Goal: Feedback & Contribution: Submit feedback/report problem

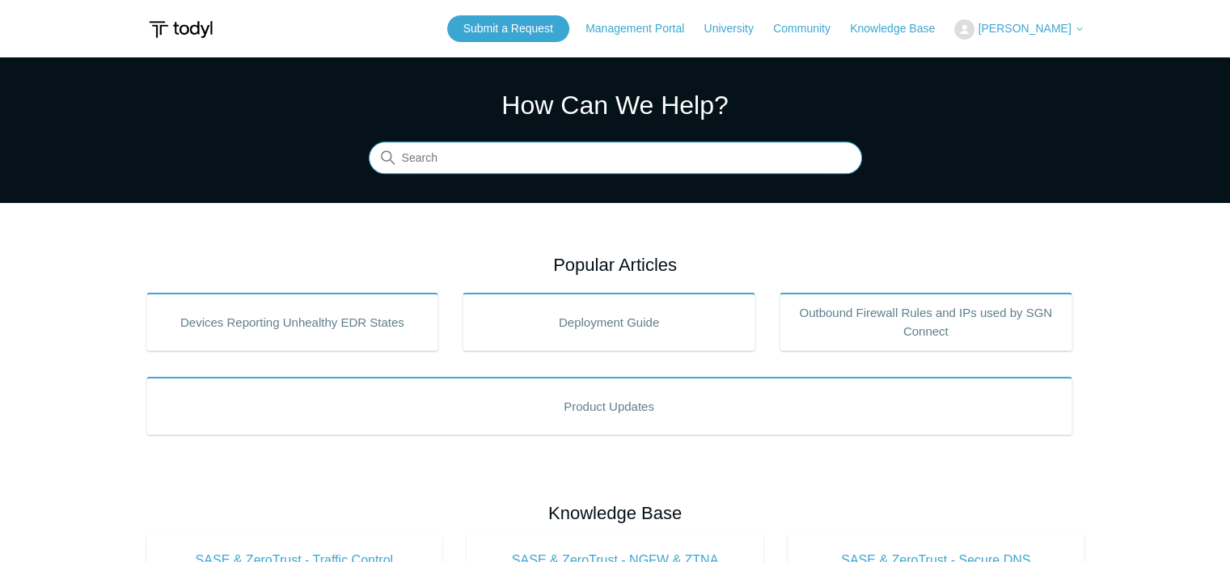
click at [662, 155] on input "Search" at bounding box center [615, 158] width 493 height 32
click at [589, 161] on input "forward website traffic t" at bounding box center [615, 158] width 493 height 32
click at [544, 159] on input "forward website traffic t" at bounding box center [615, 158] width 493 height 32
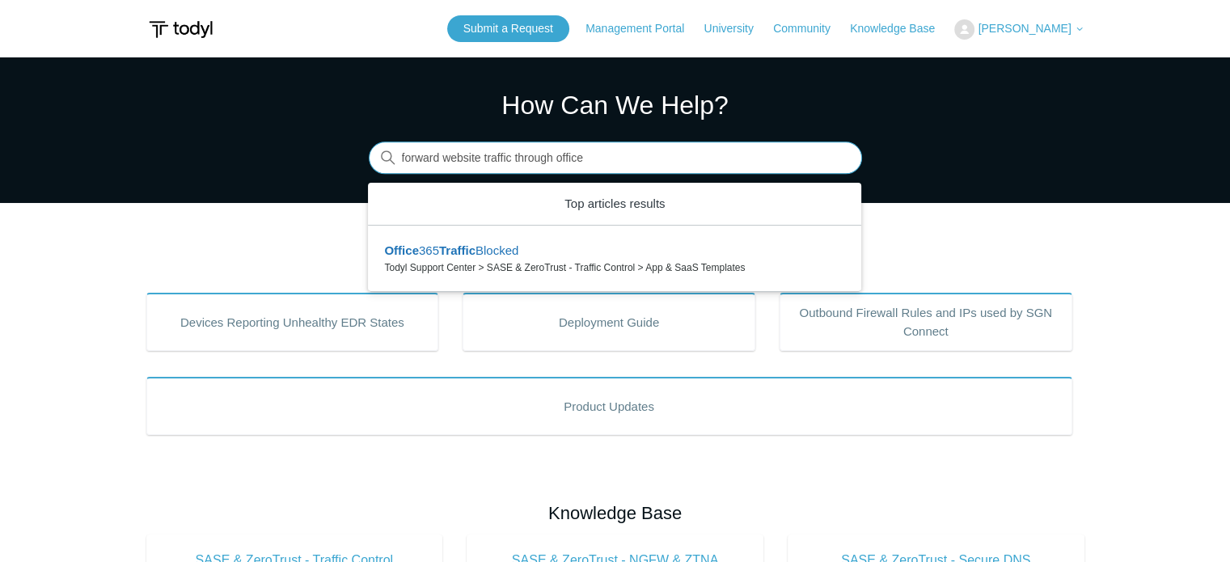
type input "forward website traffic through office"
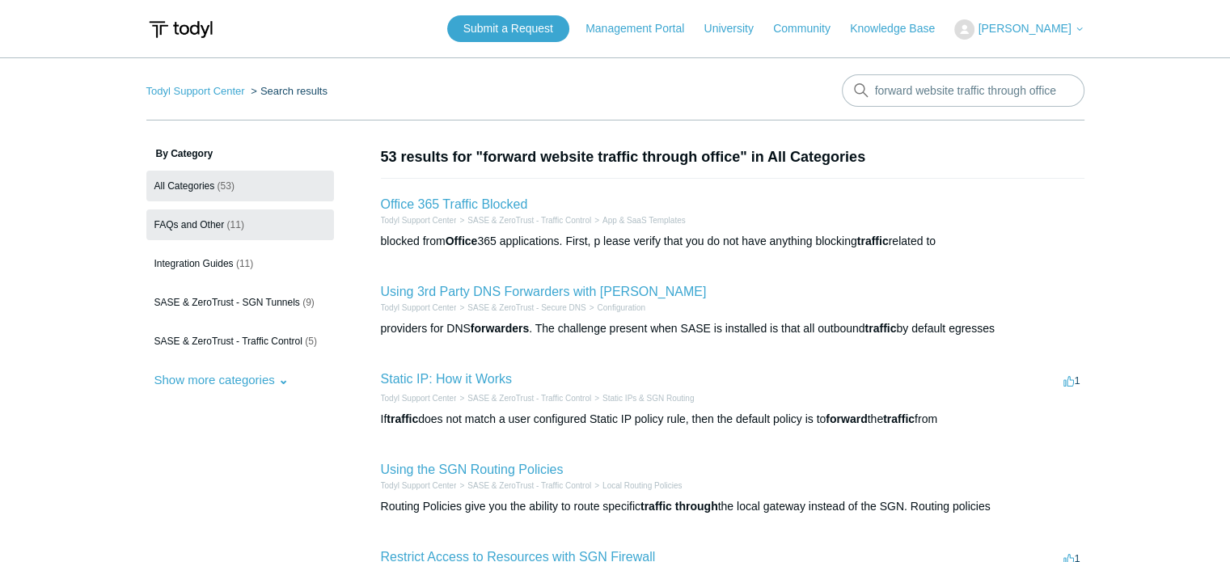
click at [214, 229] on span "FAQs and Other" at bounding box center [189, 224] width 70 height 11
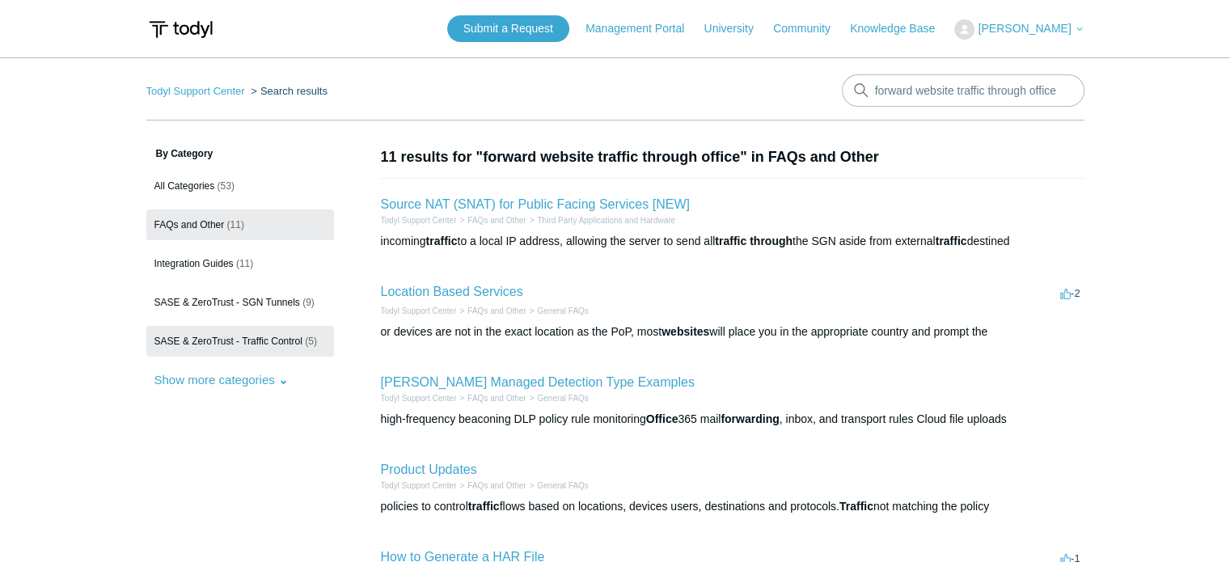
click at [234, 339] on span "SASE & ZeroTrust - Traffic Control" at bounding box center [228, 341] width 148 height 11
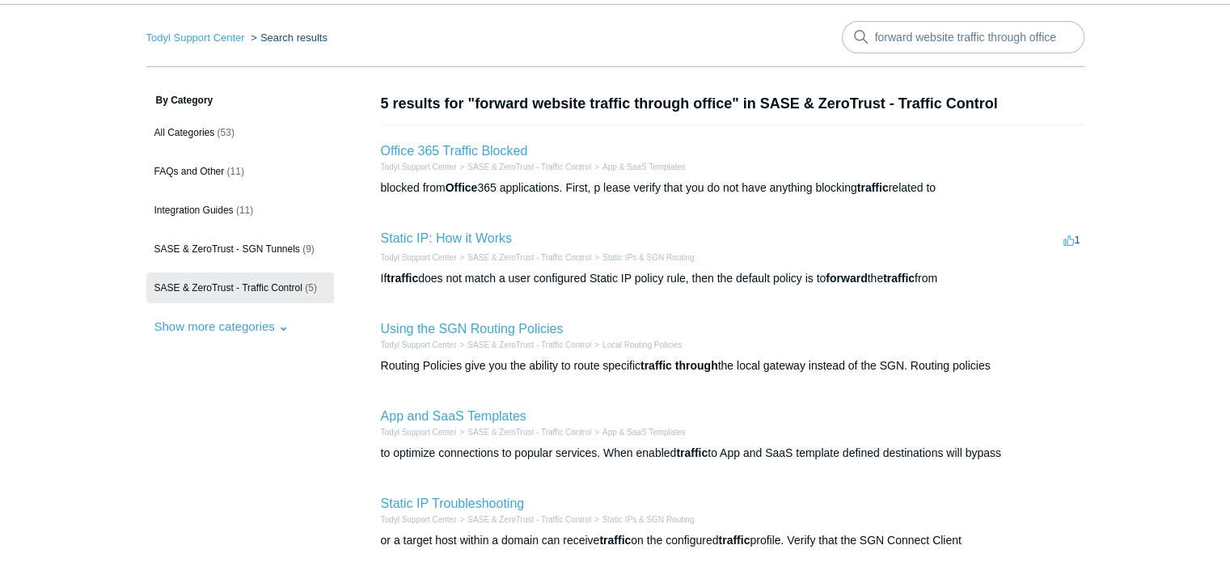
scroll to position [58, 0]
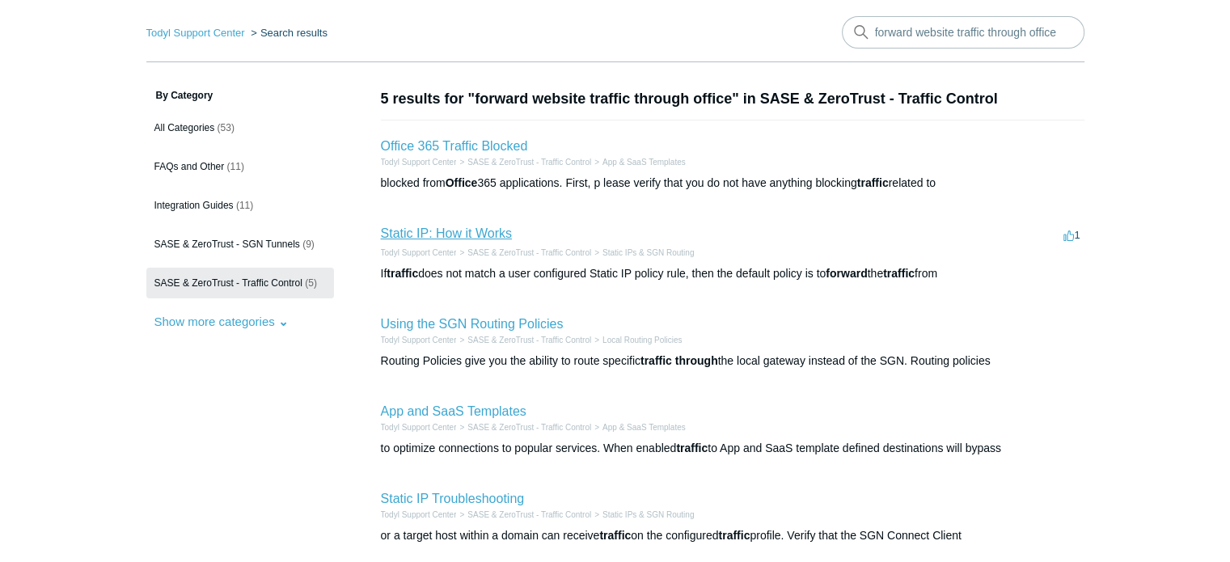
click at [438, 231] on link "Static IP: How it Works" at bounding box center [446, 233] width 131 height 14
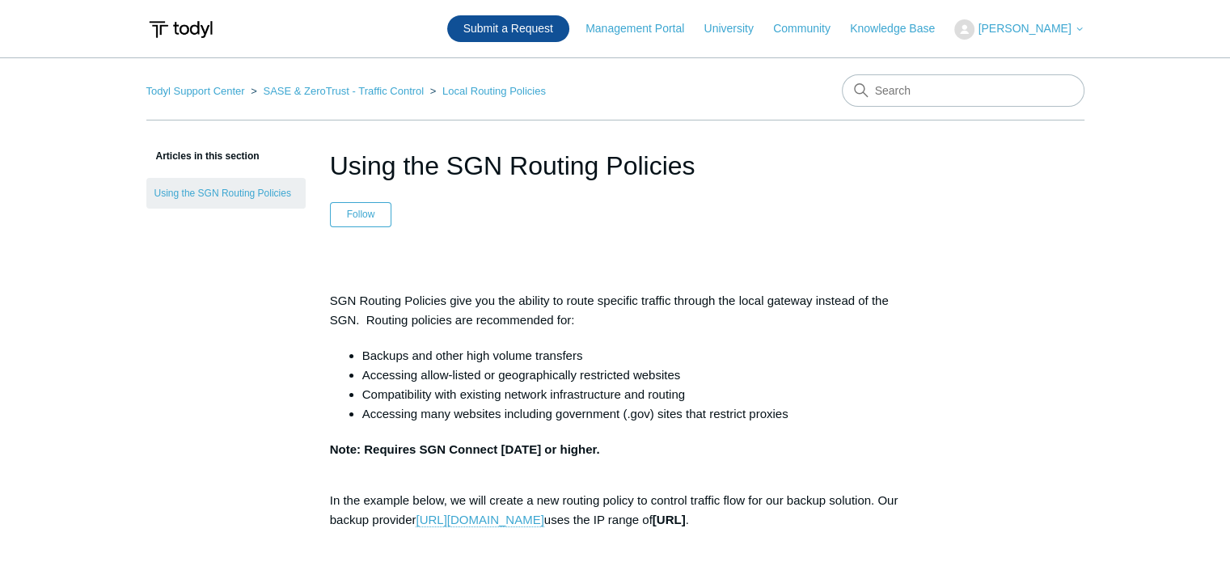
click at [529, 25] on link "Submit a Request" at bounding box center [508, 28] width 122 height 27
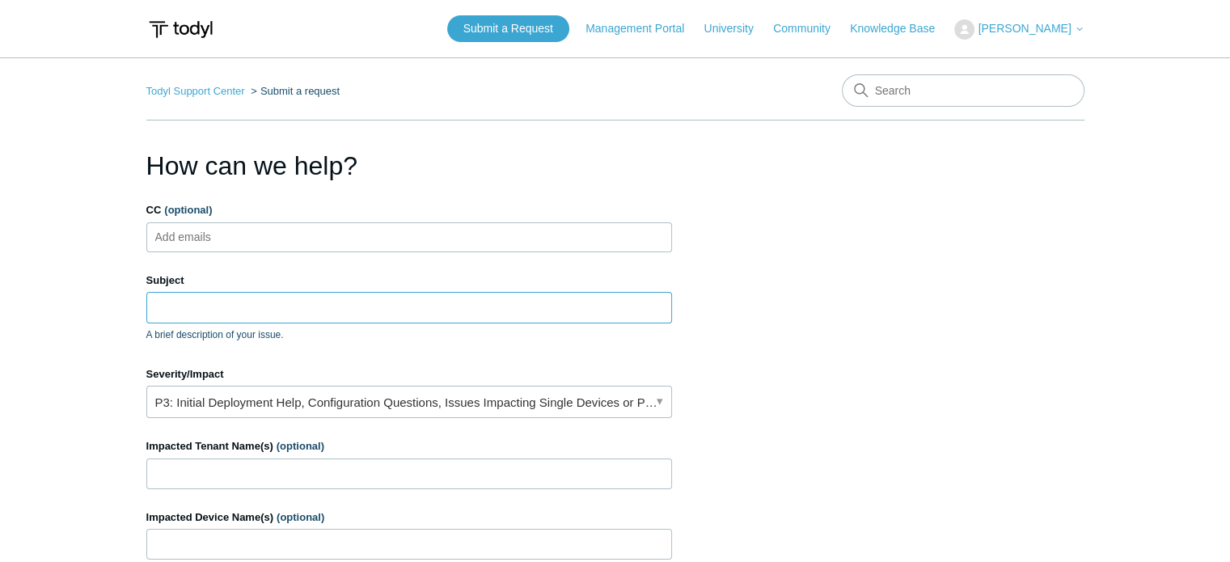
click at [615, 309] on input "Subject" at bounding box center [409, 307] width 526 height 31
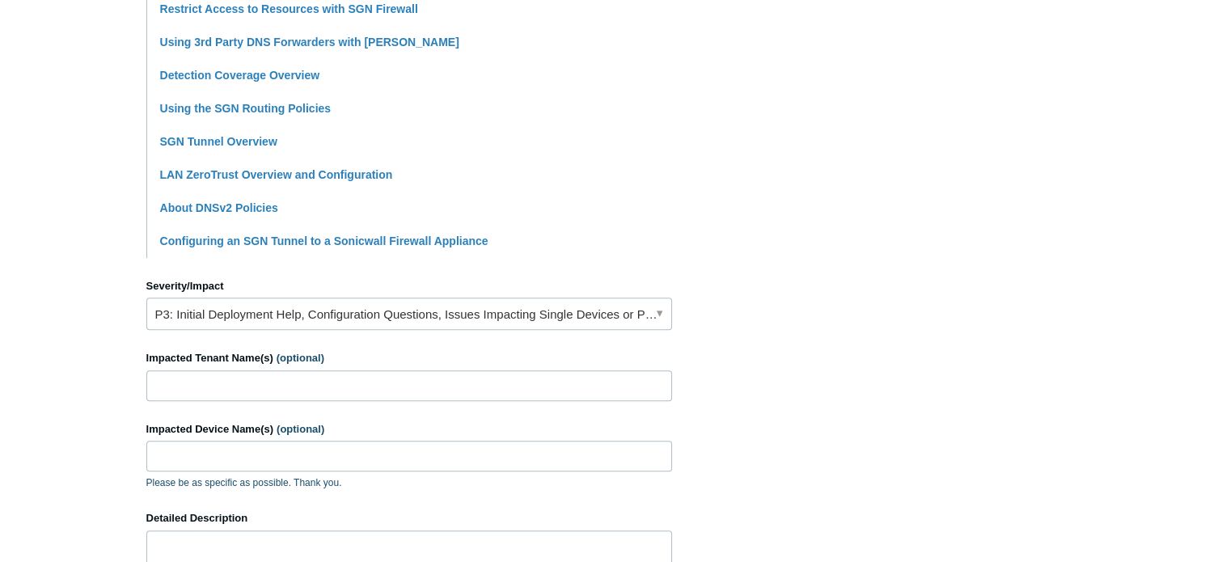
scroll to position [484, 0]
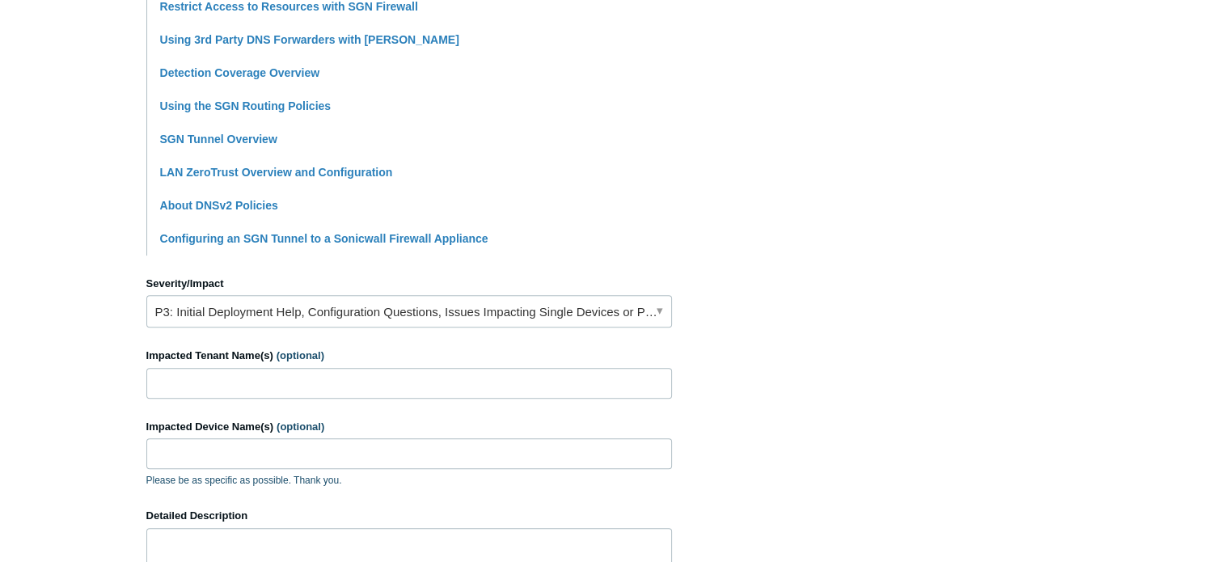
type input "Forward a website traffic through office."
click at [438, 376] on input "Impacted Tenant Name(s) (optional)" at bounding box center [409, 383] width 526 height 31
click at [502, 387] on input "Impacted Tenant Name(s) (optional)" at bounding box center [409, 383] width 526 height 31
type input "s"
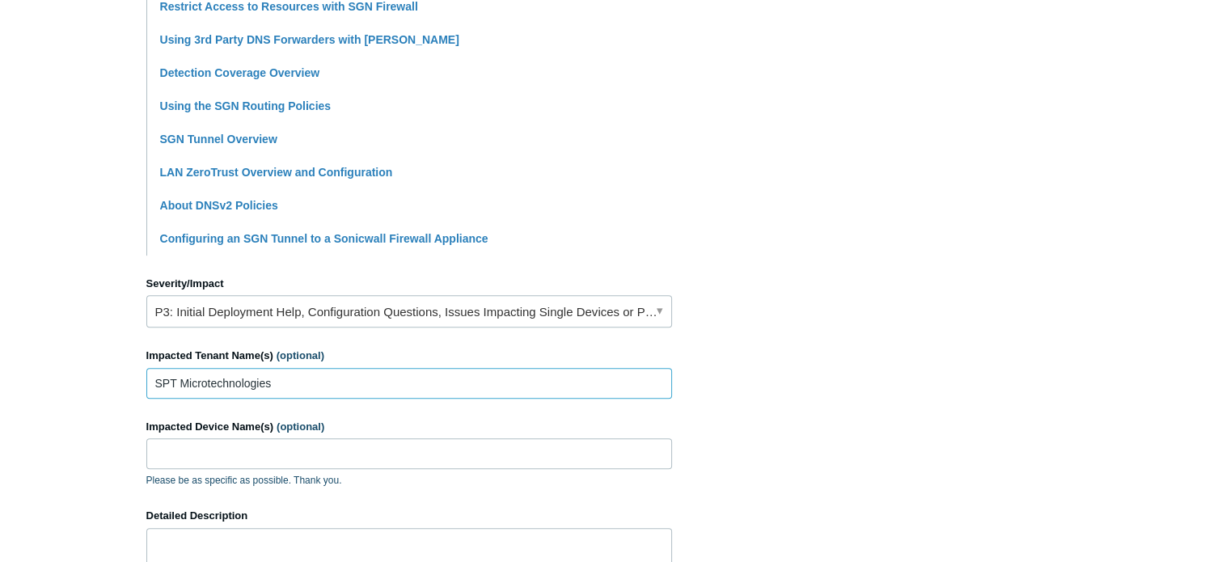
type input "SPT Microtechnologies"
click at [455, 451] on input "Impacted Device Name(s) (optional)" at bounding box center [409, 453] width 526 height 31
click at [920, 328] on section "How can we help? CC (optional) Add emails Subject Forward a website traffic thr…" at bounding box center [615, 232] width 938 height 1138
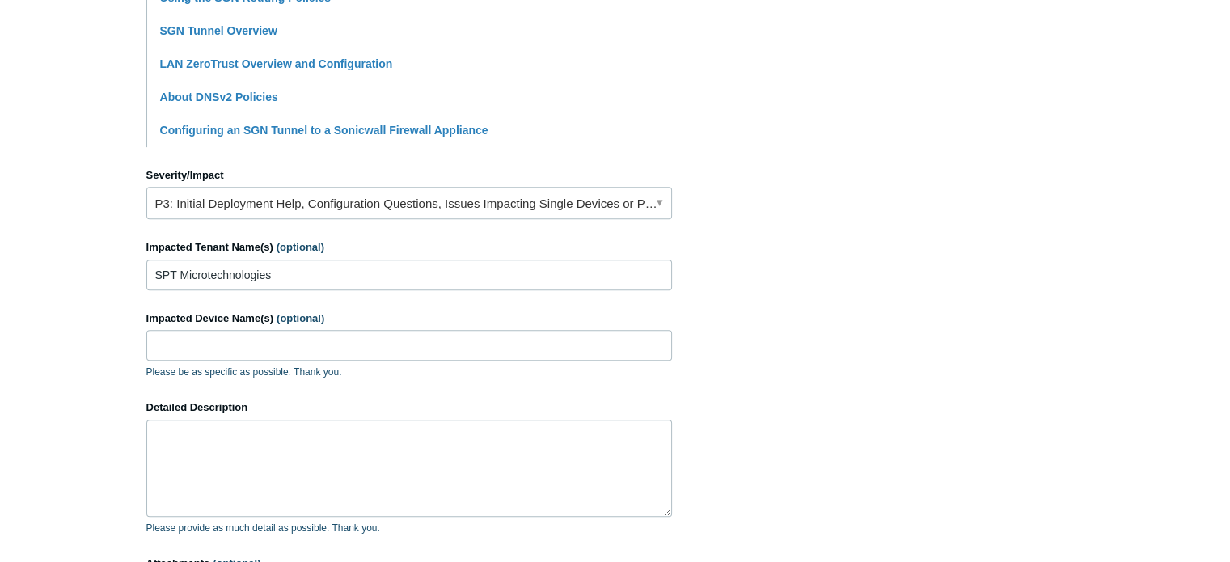
scroll to position [603, 0]
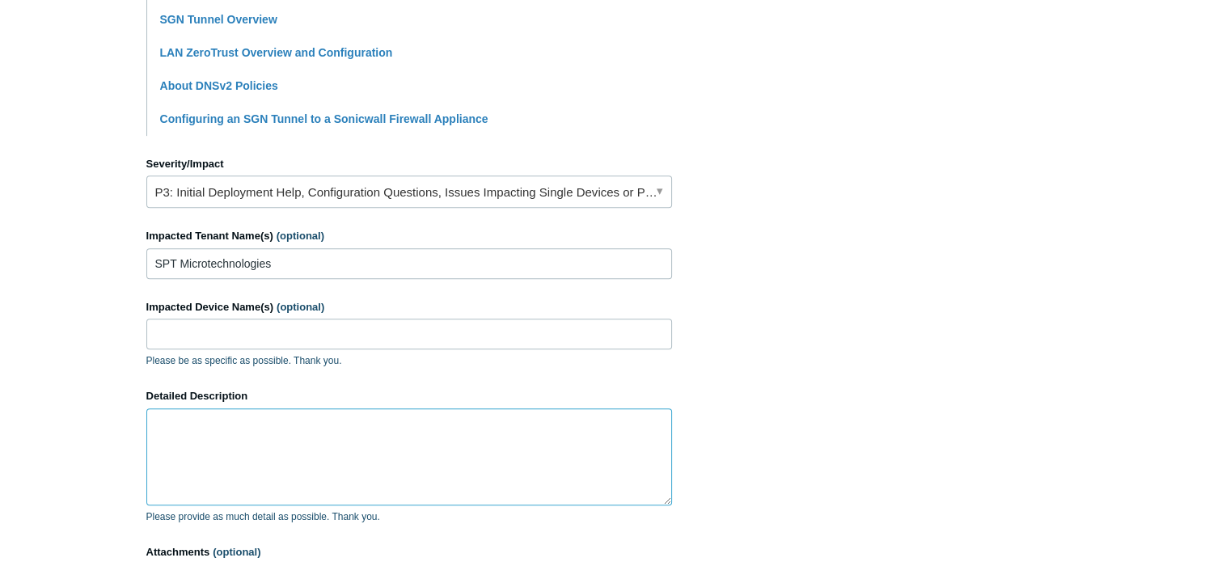
click at [217, 429] on textarea "Detailed Description" at bounding box center [409, 456] width 526 height 97
paste textarea "Vairkko"
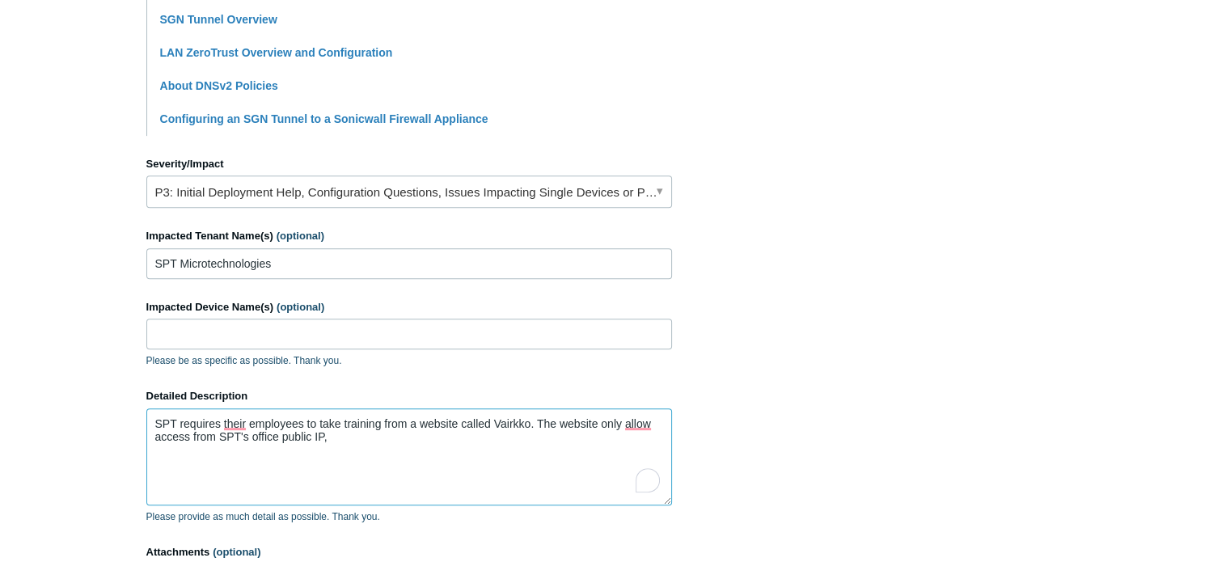
click at [353, 436] on textarea "SPT requires their employees to take training from a website called Vairkko. Th…" at bounding box center [409, 456] width 526 height 97
paste textarea "12.51.199.242"
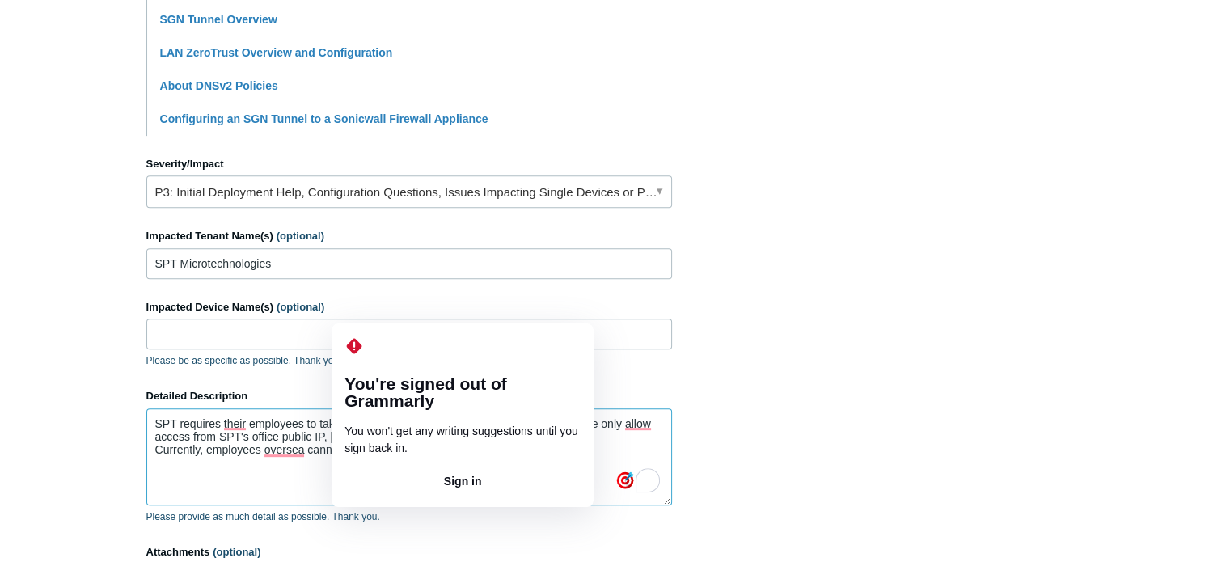
click at [375, 447] on textarea "SPT requires their employees to take training from a website called Vairkko. Th…" at bounding box center [409, 456] width 526 height 97
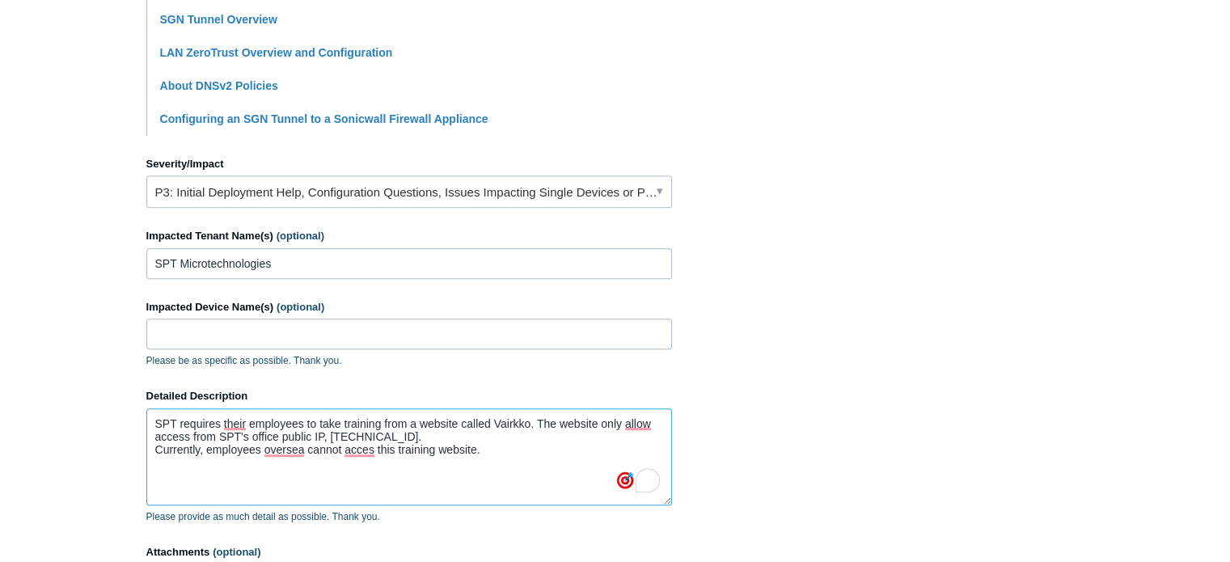
click at [375, 447] on textarea "SPT requires their employees to take training from a website called Vairkko. Th…" at bounding box center [409, 456] width 526 height 97
click at [375, 451] on textarea "SPT requires their employees to take training from a website called Vairkko. Th…" at bounding box center [409, 456] width 526 height 97
click at [517, 446] on textarea "SPT requires their employees to take training from a website called Vairkko. Th…" at bounding box center [409, 456] width 526 height 97
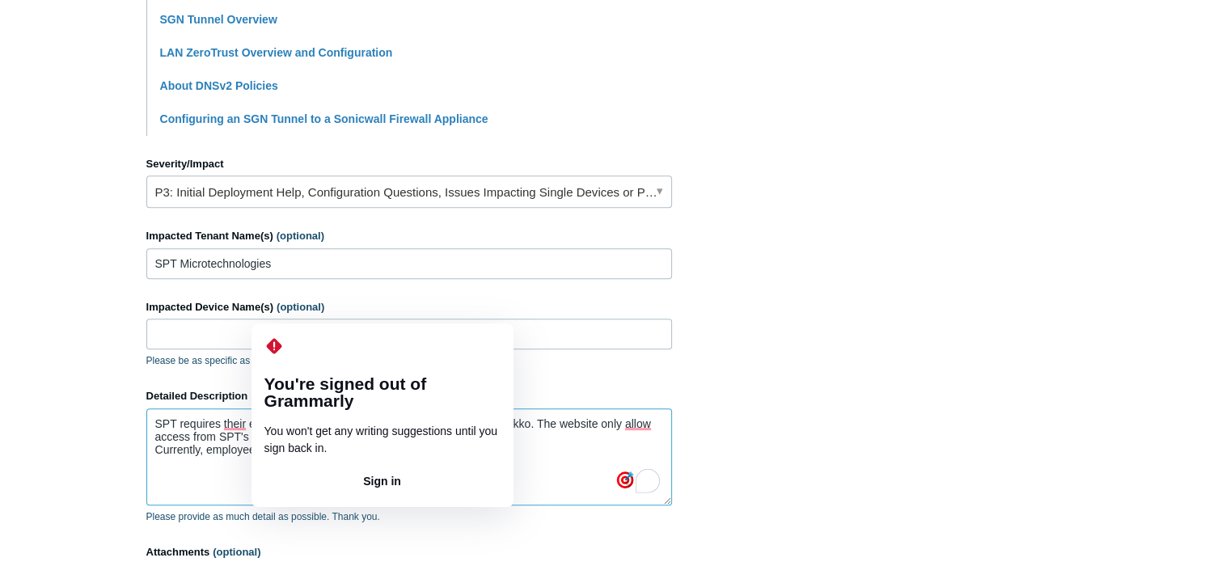
click at [303, 446] on textarea "SPT requires their employees to take training from a website called Vairkko. Th…" at bounding box center [409, 456] width 526 height 97
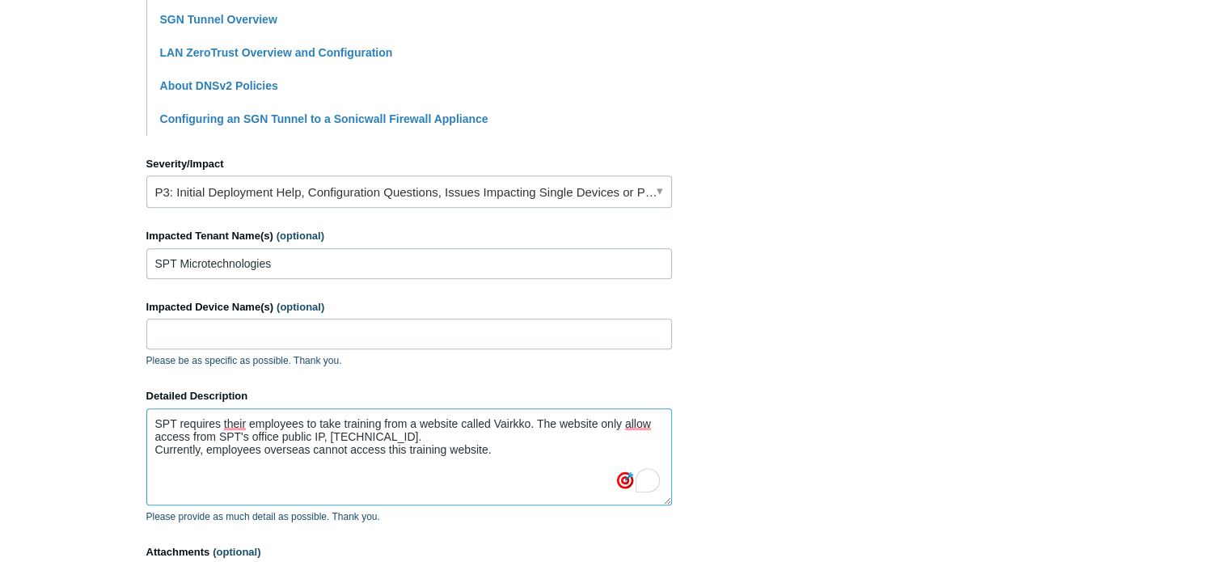
click at [531, 451] on textarea "SPT requires their employees to take training from a website called Vairkko. Th…" at bounding box center [409, 456] width 526 height 97
click at [245, 420] on textarea "SPT requires their employees to take training from a website called Vairkko. Th…" at bounding box center [409, 456] width 526 height 97
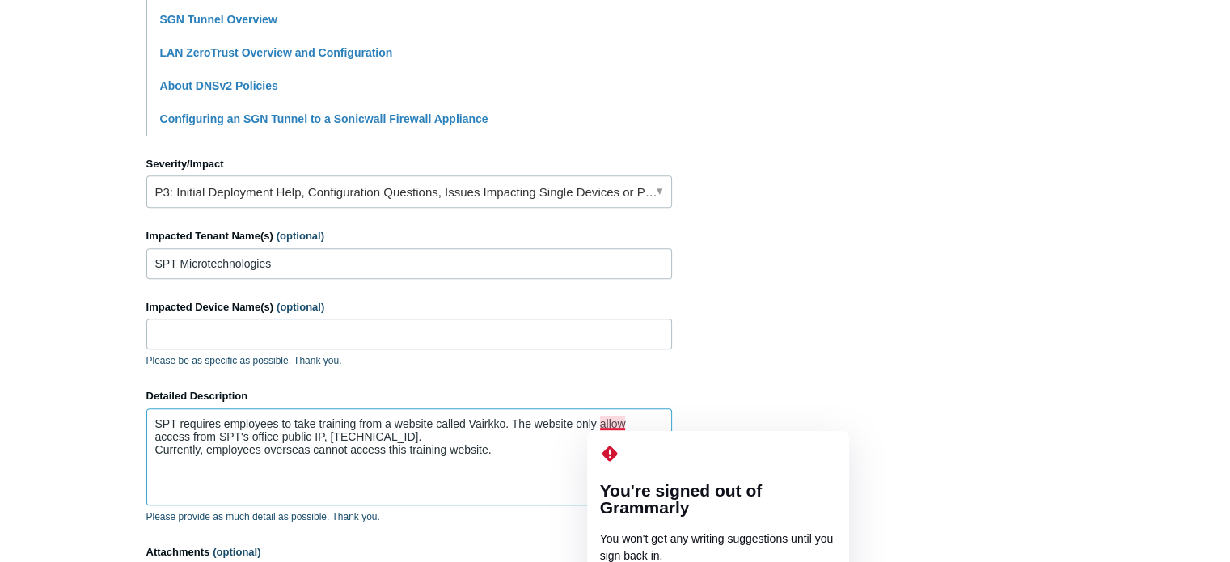
click at [625, 422] on textarea "SPT requires employees to take training from a website called Vairkko. The webs…" at bounding box center [409, 456] width 526 height 97
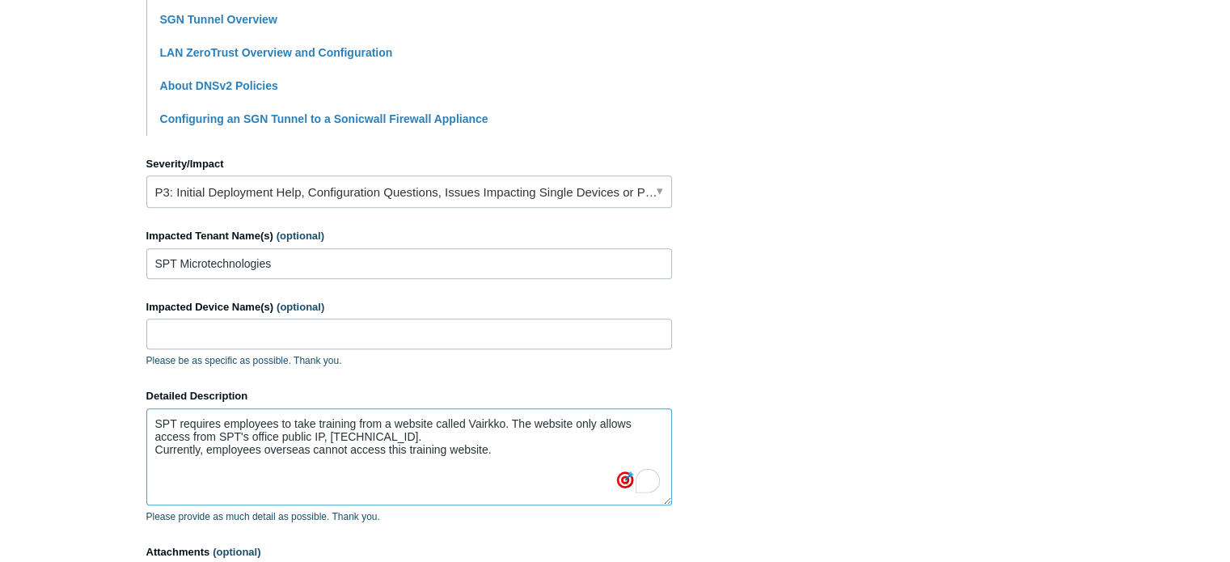
click at [560, 447] on textarea "SPT requires employees to take training from a website called Vairkko. The webs…" at bounding box center [409, 456] width 526 height 97
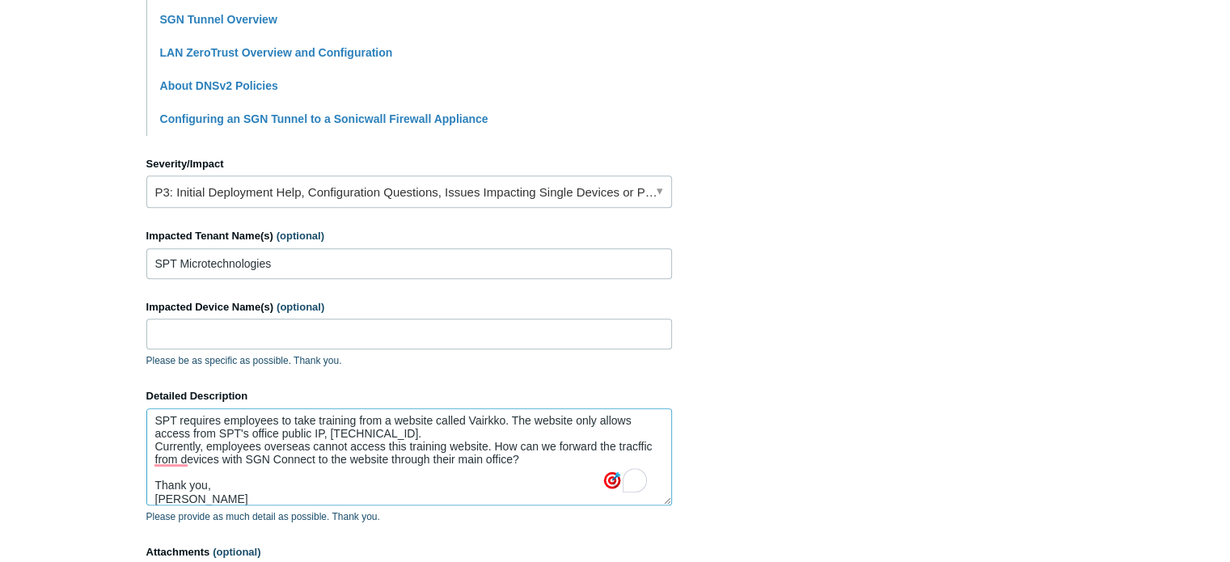
scroll to position [0, 0]
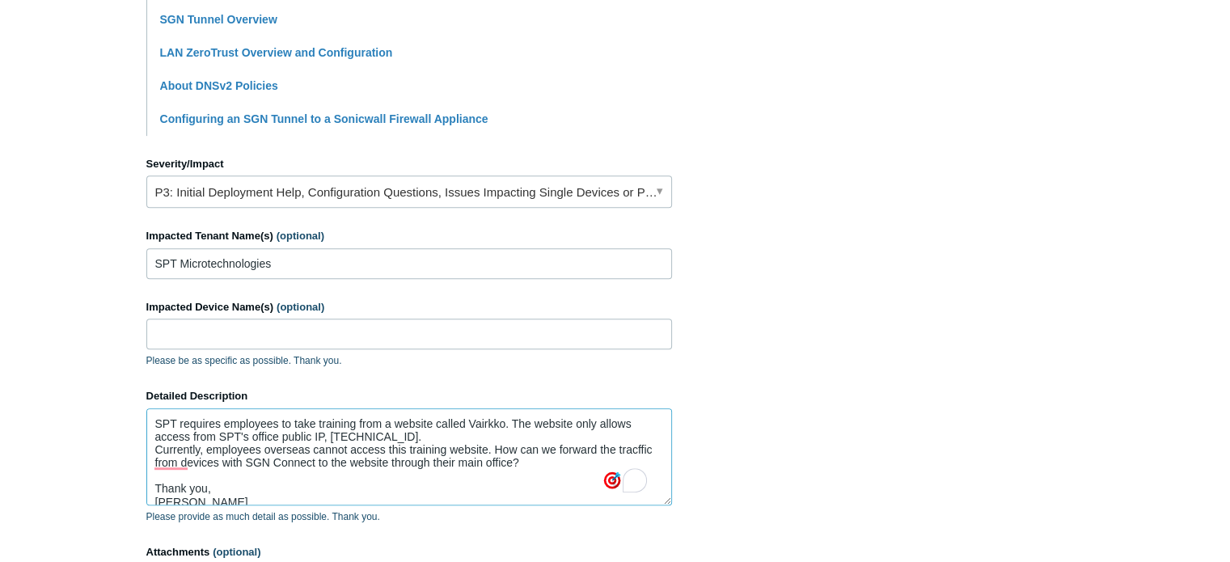
drag, startPoint x: 471, startPoint y: 417, endPoint x: 505, endPoint y: 420, distance: 34.1
click at [505, 420] on textarea "SPT requires employees to take training from a website called Vairkko. The webs…" at bounding box center [409, 456] width 526 height 97
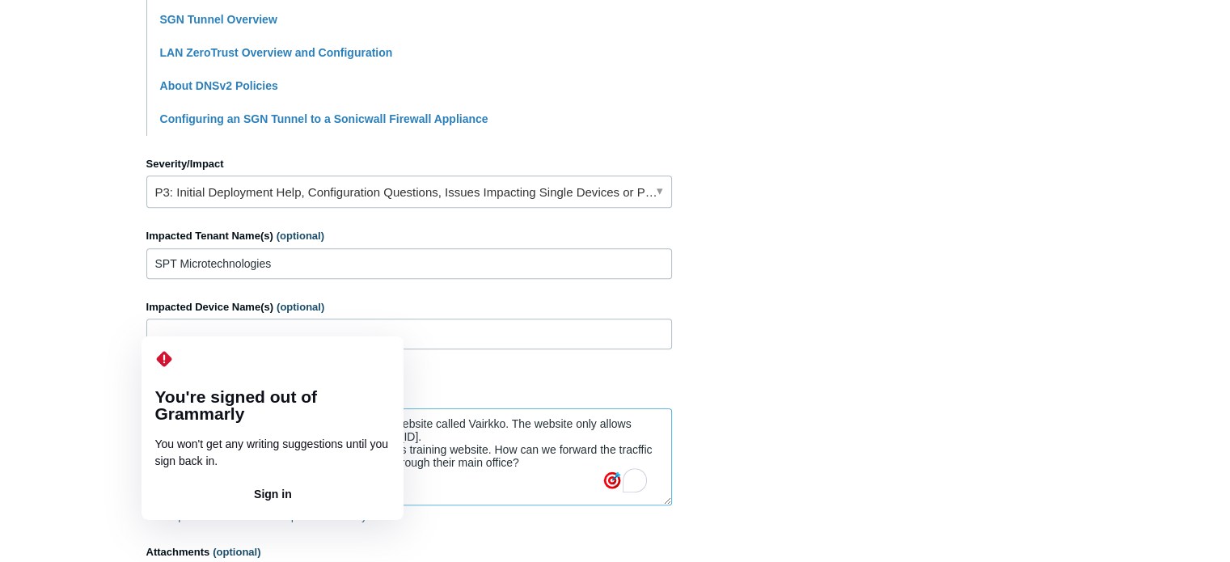
click at [188, 463] on textarea "SPT requires employees to take training from a website called Vairkko. The webs…" at bounding box center [409, 456] width 526 height 97
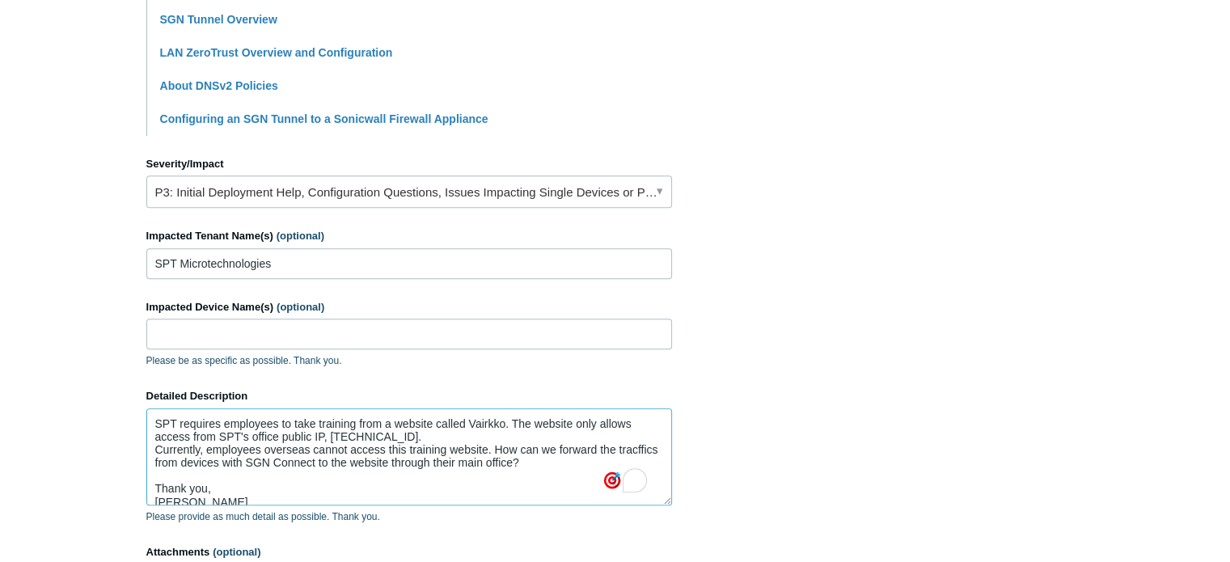
click at [241, 473] on textarea "SPT requires employees to take training from a website called Vairkko. The webs…" at bounding box center [409, 456] width 526 height 97
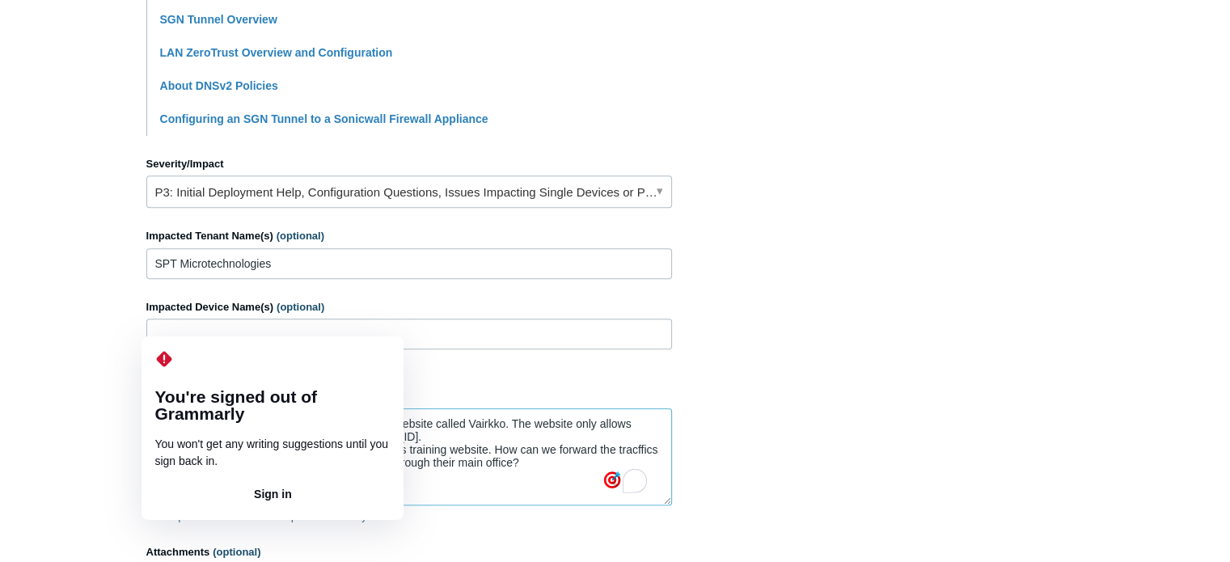
click at [192, 464] on textarea "SPT requires employees to take training from a website called Vairkko. The webs…" at bounding box center [409, 456] width 526 height 97
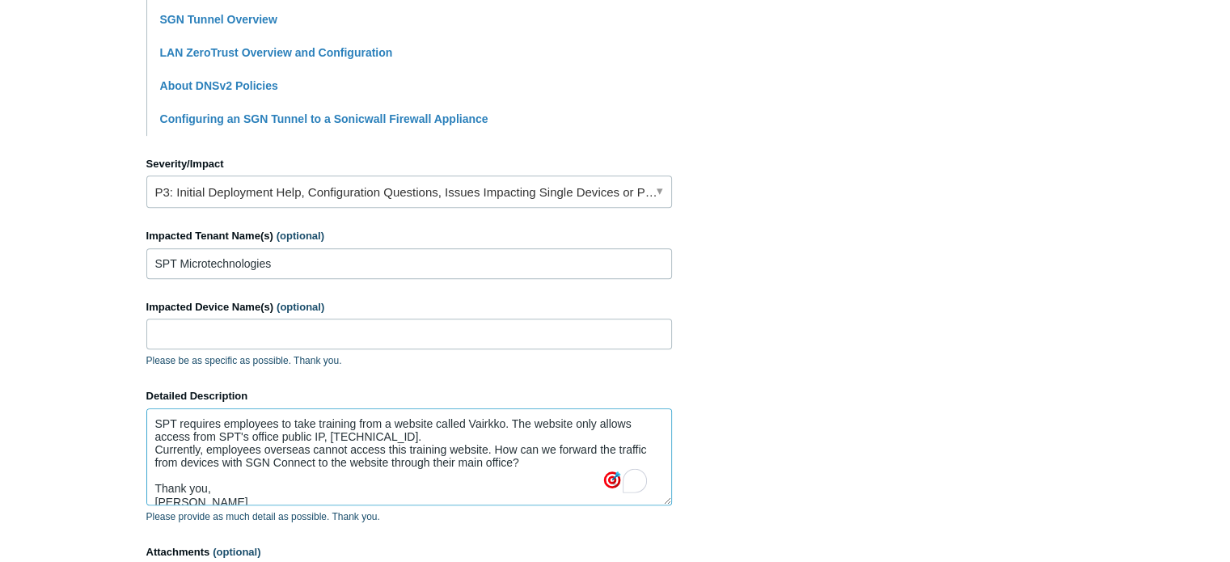
click at [256, 490] on textarea "SPT requires employees to take training from a website called Vairkko. The webs…" at bounding box center [409, 456] width 526 height 97
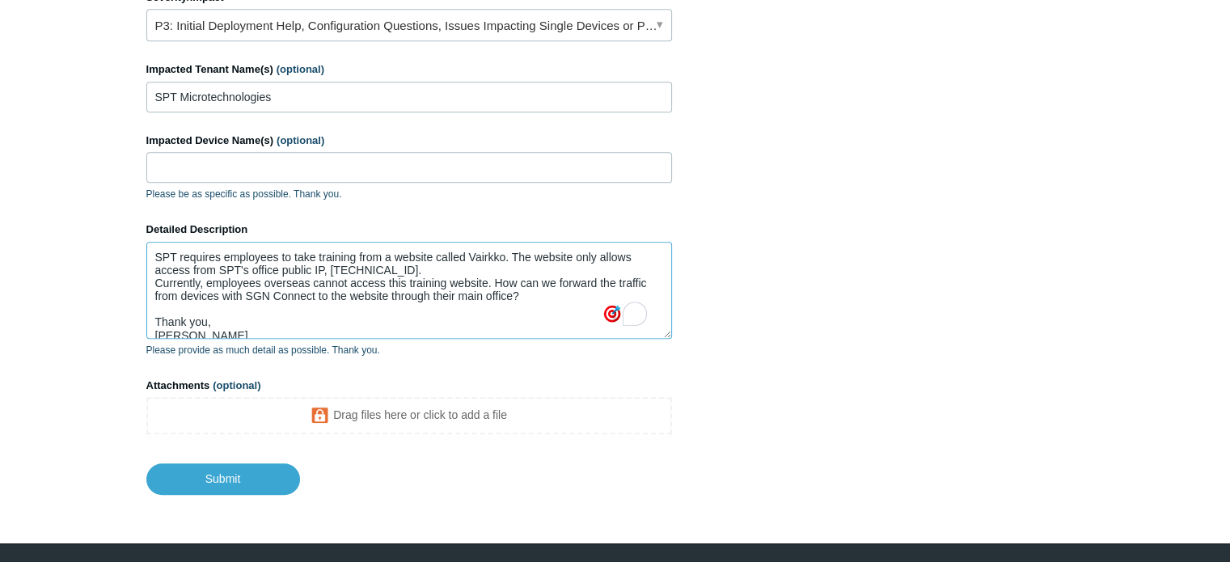
scroll to position [801, 0]
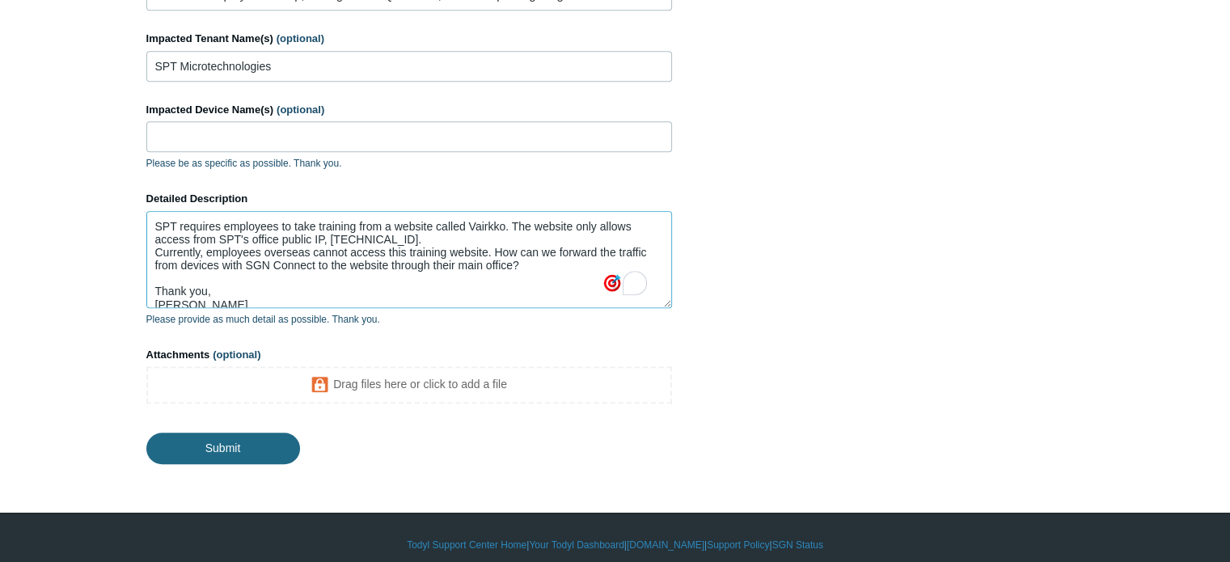
type textarea "SPT requires employees to take training from a website called Vairkko. The webs…"
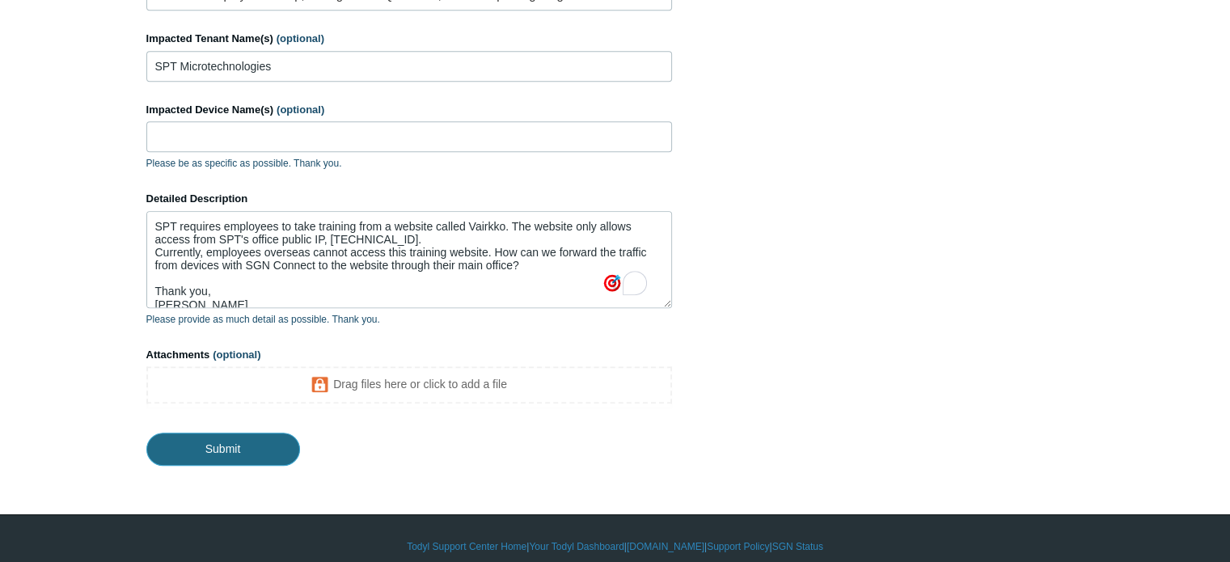
click at [221, 452] on input "Submit" at bounding box center [223, 449] width 154 height 32
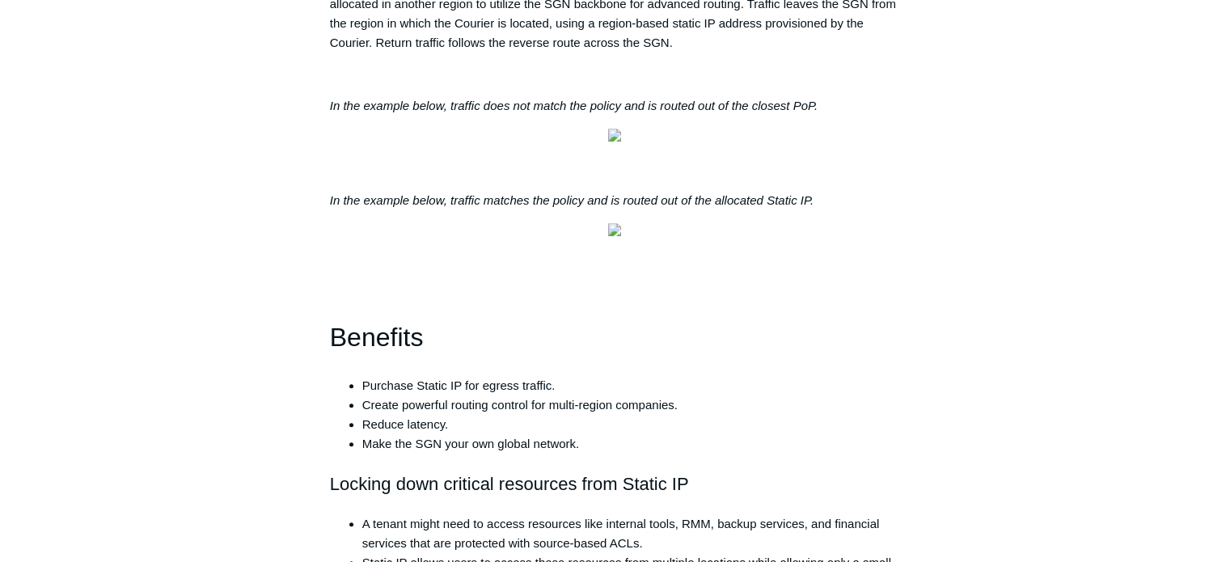
scroll to position [1283, 0]
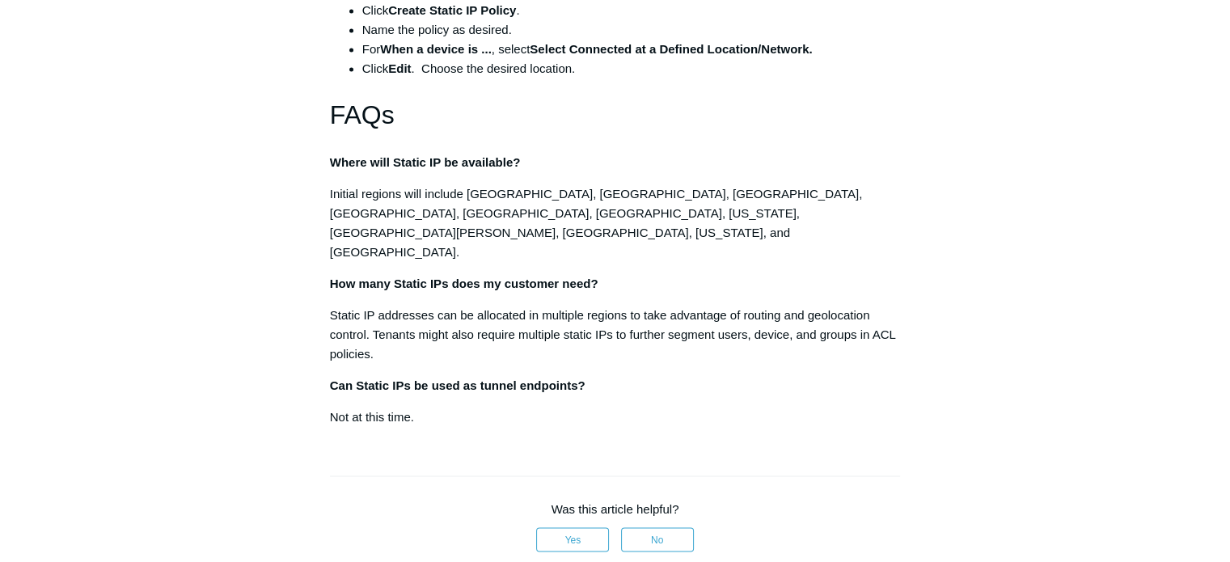
scroll to position [2564, 0]
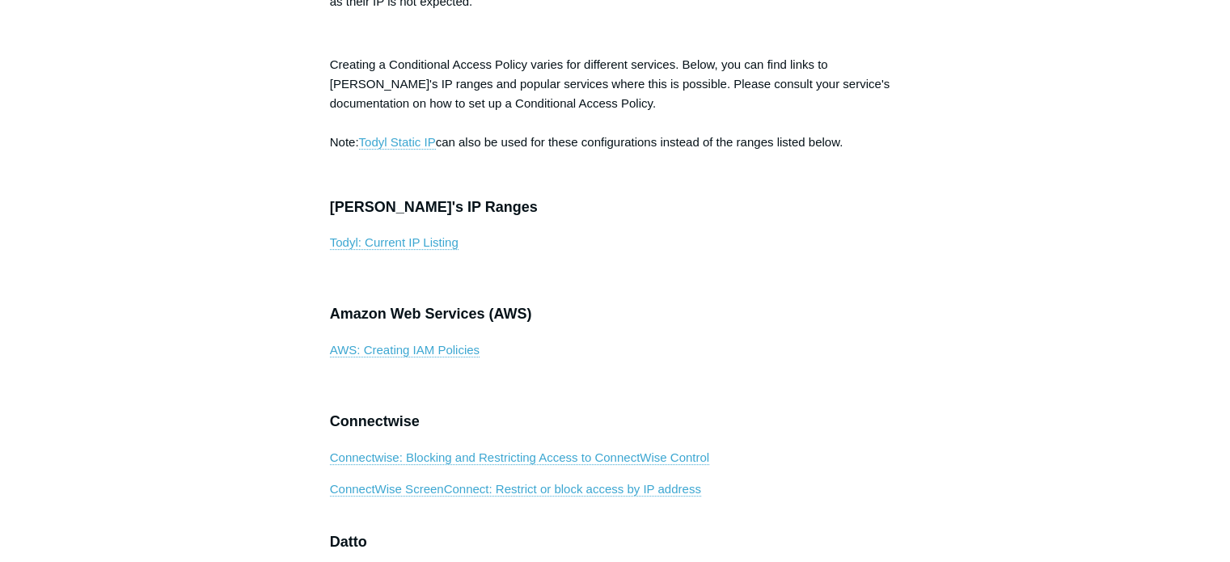
scroll to position [530, 0]
click at [725, 396] on div "Conditional Access policies allow you to restrict access to specific IP ranges …" at bounding box center [615, 453] width 571 height 1368
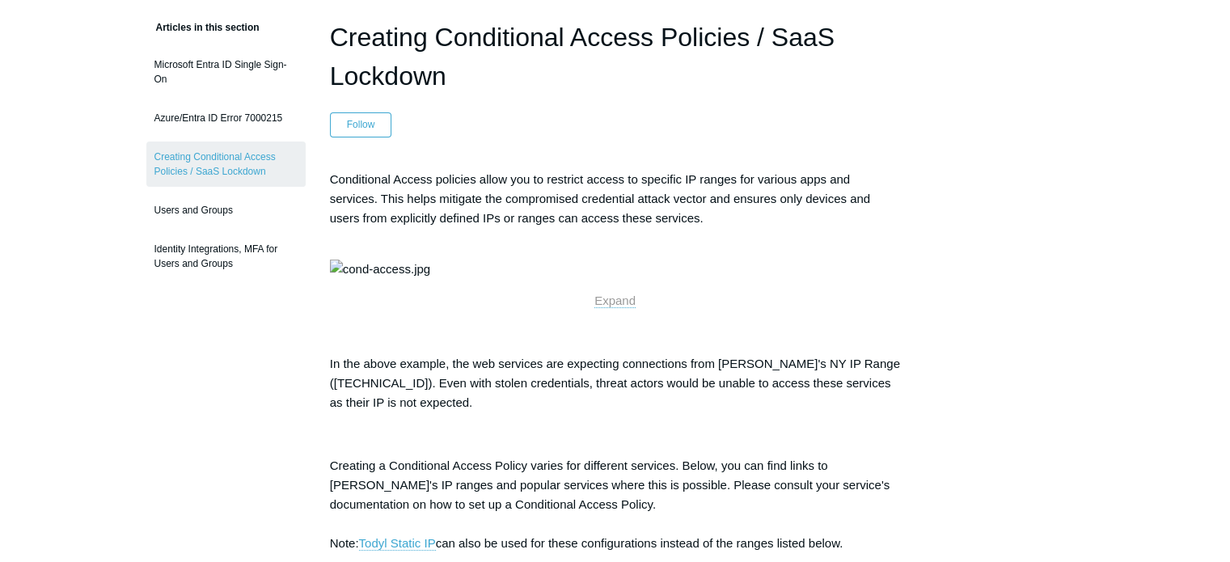
scroll to position [129, 0]
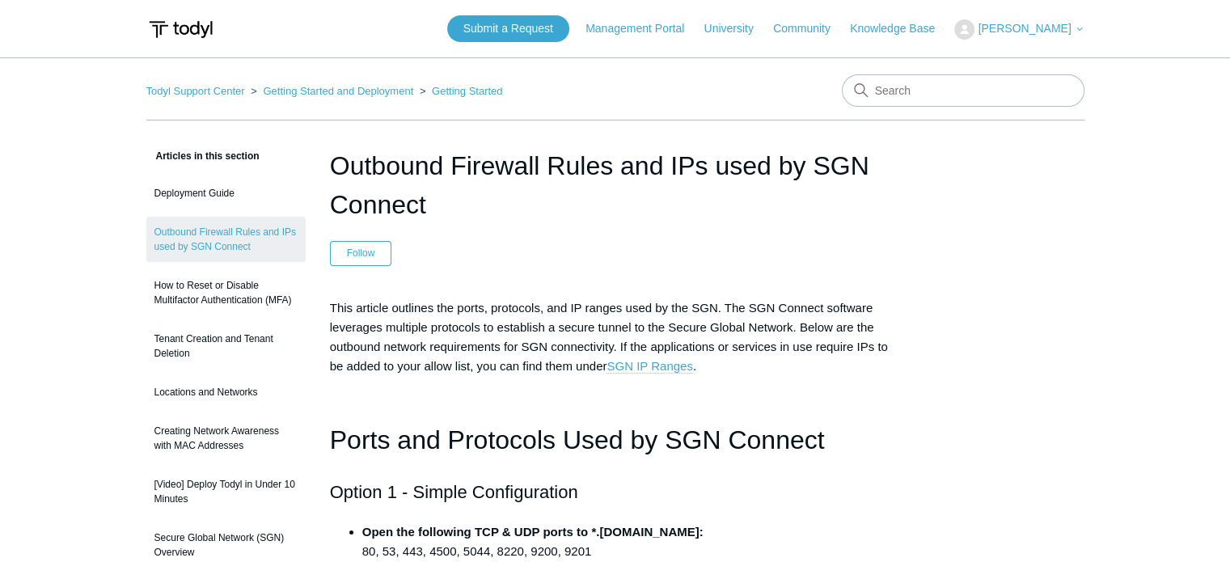
click at [660, 364] on link "SGN IP Ranges" at bounding box center [650, 366] width 86 height 15
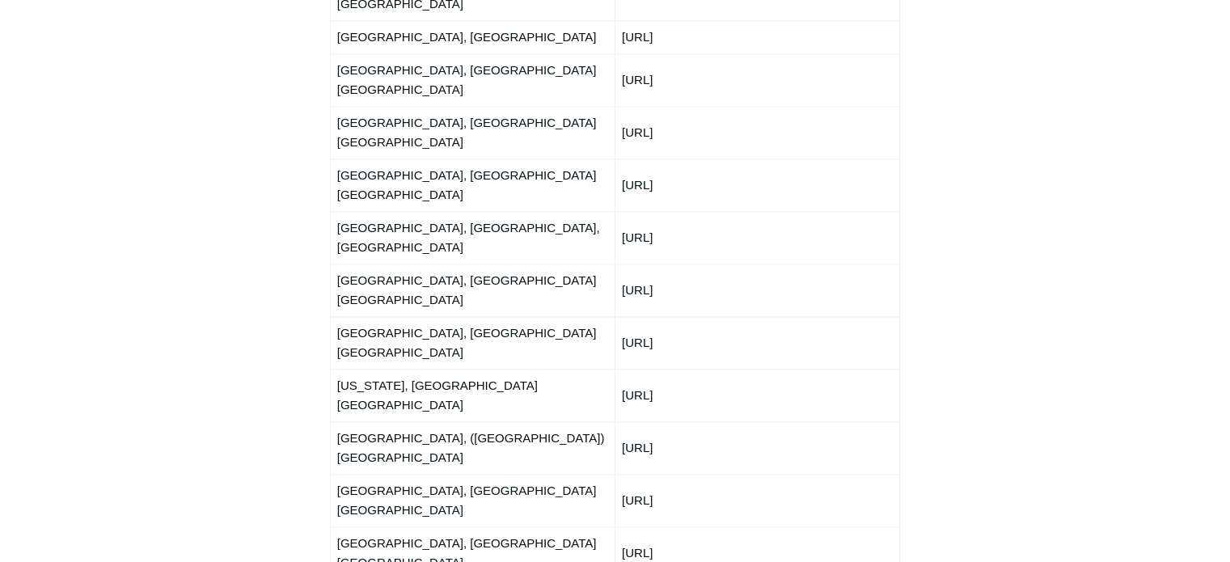
scroll to position [2166, 0]
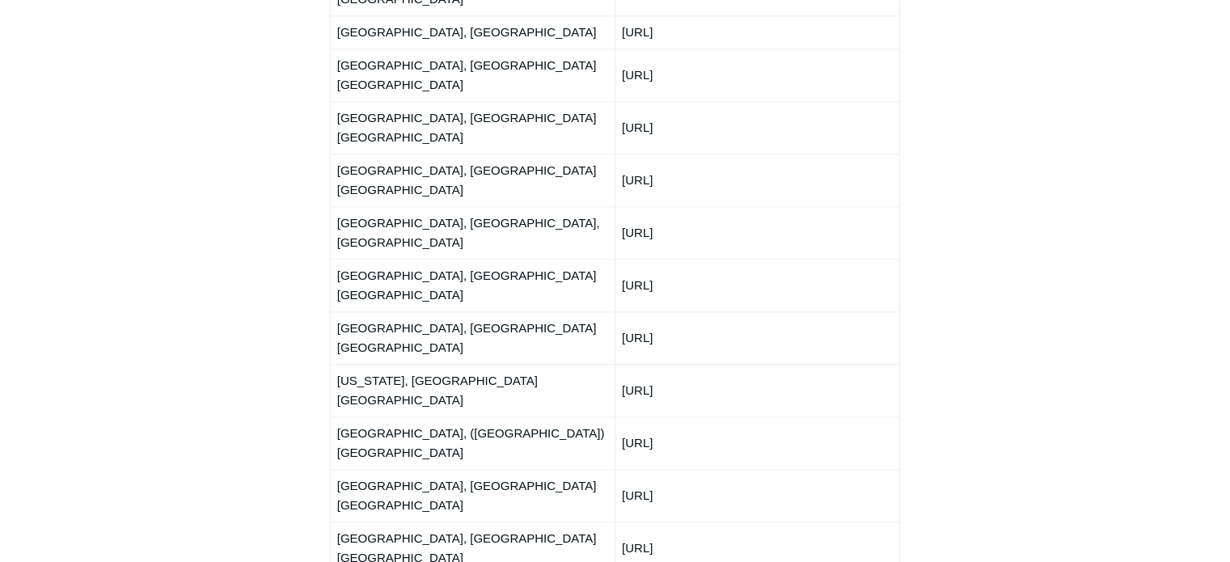
click at [971, 275] on div "Articles in this section Deployment Guide Outbound Firewall Rules and IPs used …" at bounding box center [615, 115] width 938 height 4270
click at [1012, 311] on div "Articles in this section Deployment Guide Outbound Firewall Rules and IPs used …" at bounding box center [615, 115] width 938 height 4270
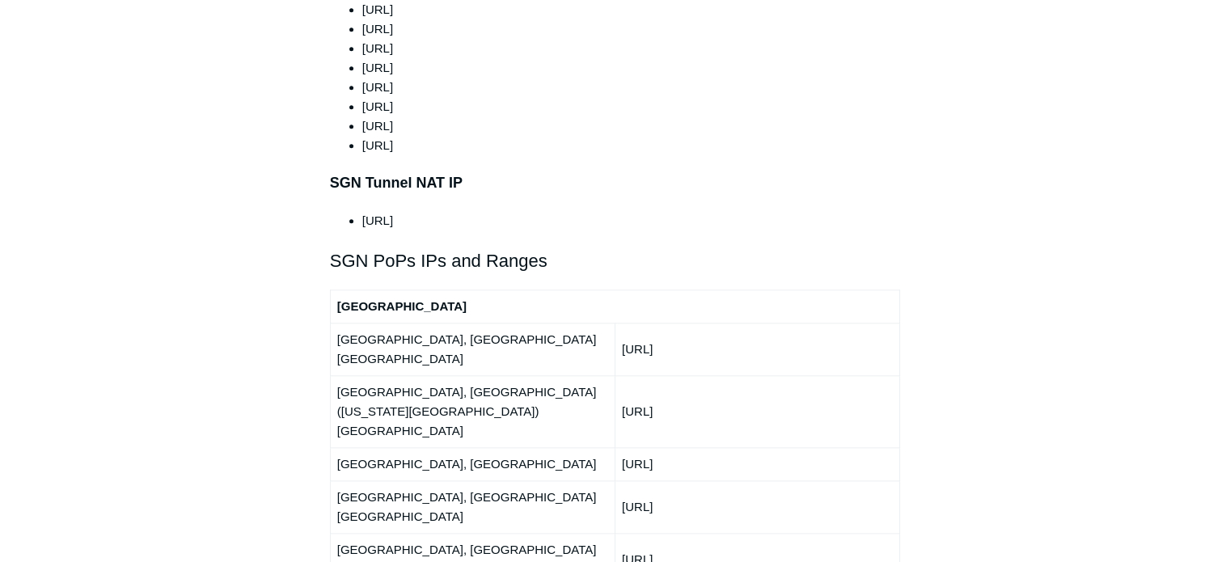
scroll to position [2413, 0]
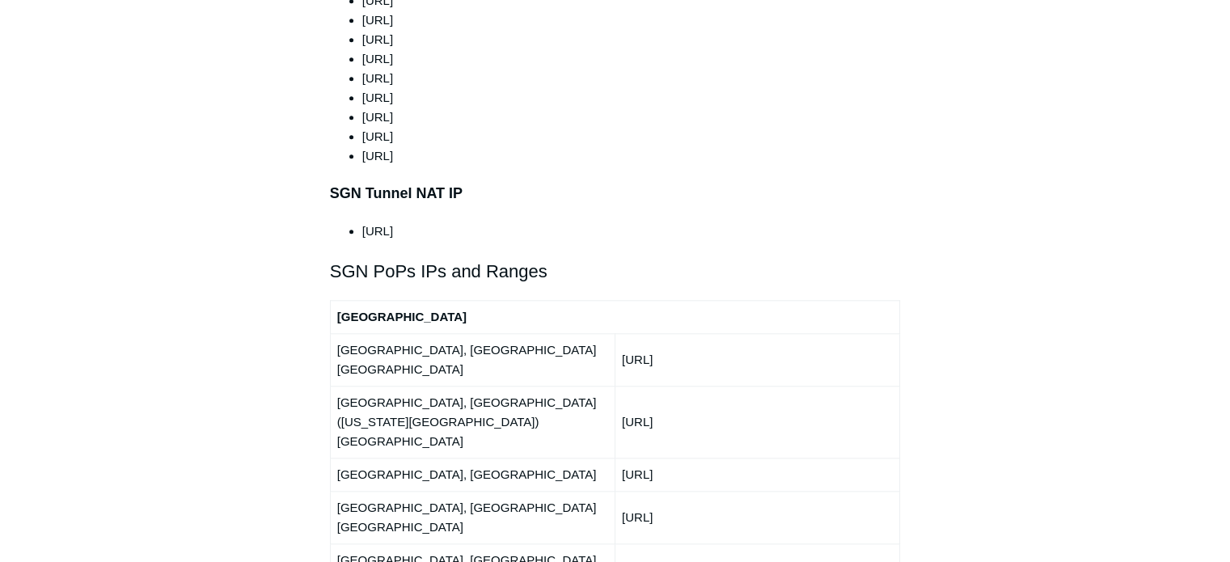
scroll to position [1717, 0]
